Goal: Information Seeking & Learning: Learn about a topic

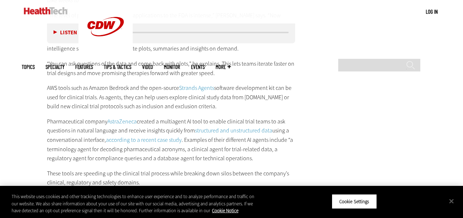
scroll to position [1051, 0]
click at [449, 201] on button "Close" at bounding box center [451, 201] width 16 height 16
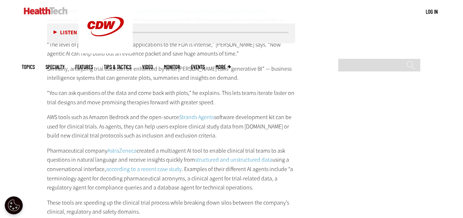
scroll to position [1023, 0]
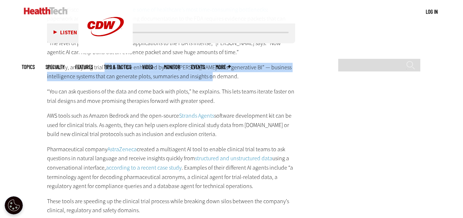
drag, startPoint x: 103, startPoint y: 57, endPoint x: 210, endPoint y: 68, distance: 107.5
click at [210, 68] on p "Similarly, analyzing trial data can be enhanced by what Ries calls “generative …" at bounding box center [171, 72] width 248 height 18
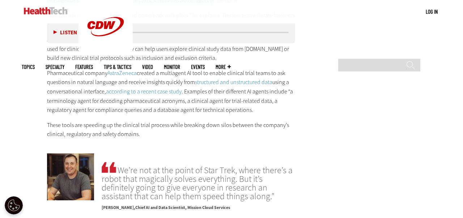
scroll to position [1100, 0]
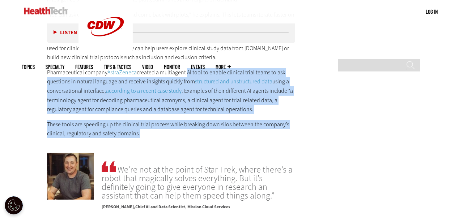
drag, startPoint x: 186, startPoint y: 61, endPoint x: 234, endPoint y: 121, distance: 76.4
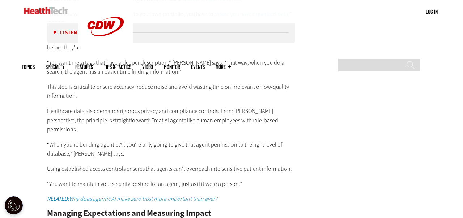
scroll to position [1350, 0]
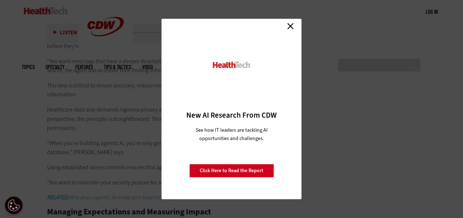
click at [291, 26] on link "Close" at bounding box center [290, 26] width 11 height 11
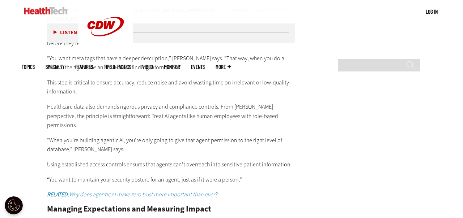
scroll to position [1355, 0]
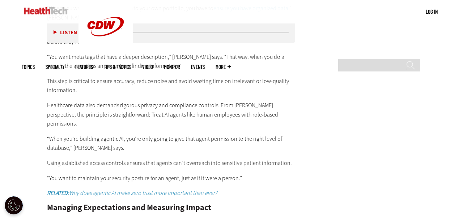
click at [173, 189] on em "RELATED: Why does agentic AI make zero trust more important than ever?" at bounding box center [132, 193] width 170 height 8
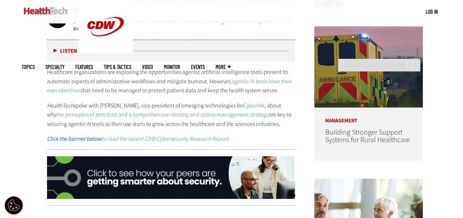
scroll to position [366, 0]
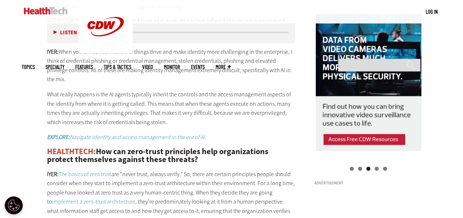
scroll to position [692, 0]
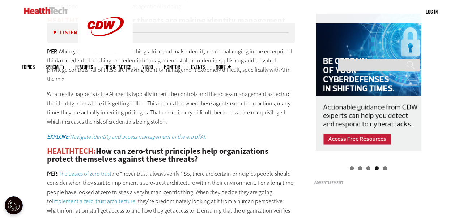
click at [156, 98] on p "What really happens is the AI agents typically inherit the controls and the acc…" at bounding box center [171, 108] width 248 height 37
click at [163, 93] on p "What really happens is the AI agents typically inherit the controls and the acc…" at bounding box center [171, 108] width 248 height 37
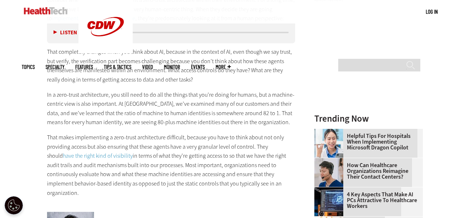
scroll to position [876, 0]
